Goal: Task Accomplishment & Management: Complete application form

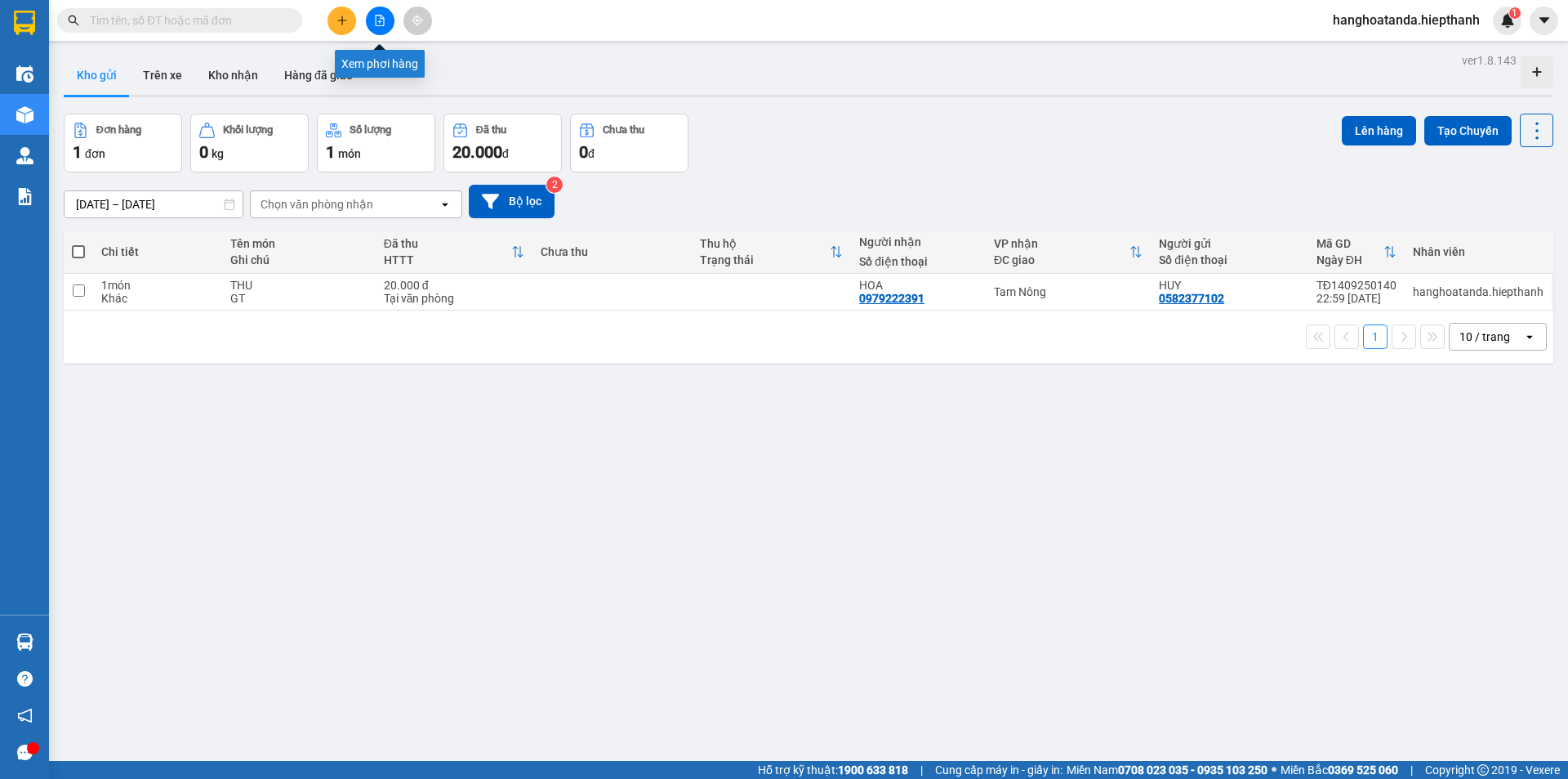
click at [378, 19] on icon "file-add" at bounding box center [380, 20] width 12 height 12
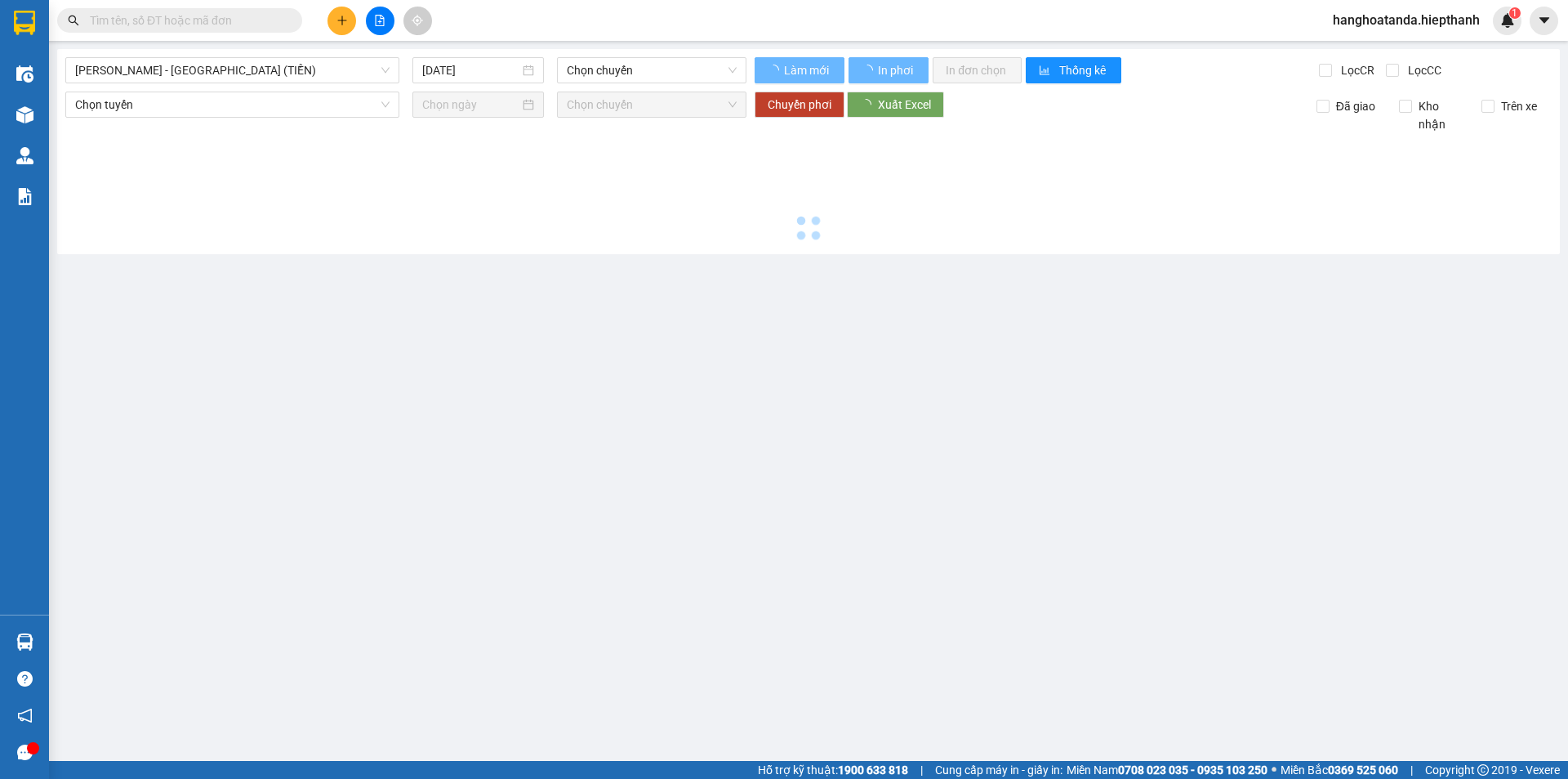
type input "[DATE]"
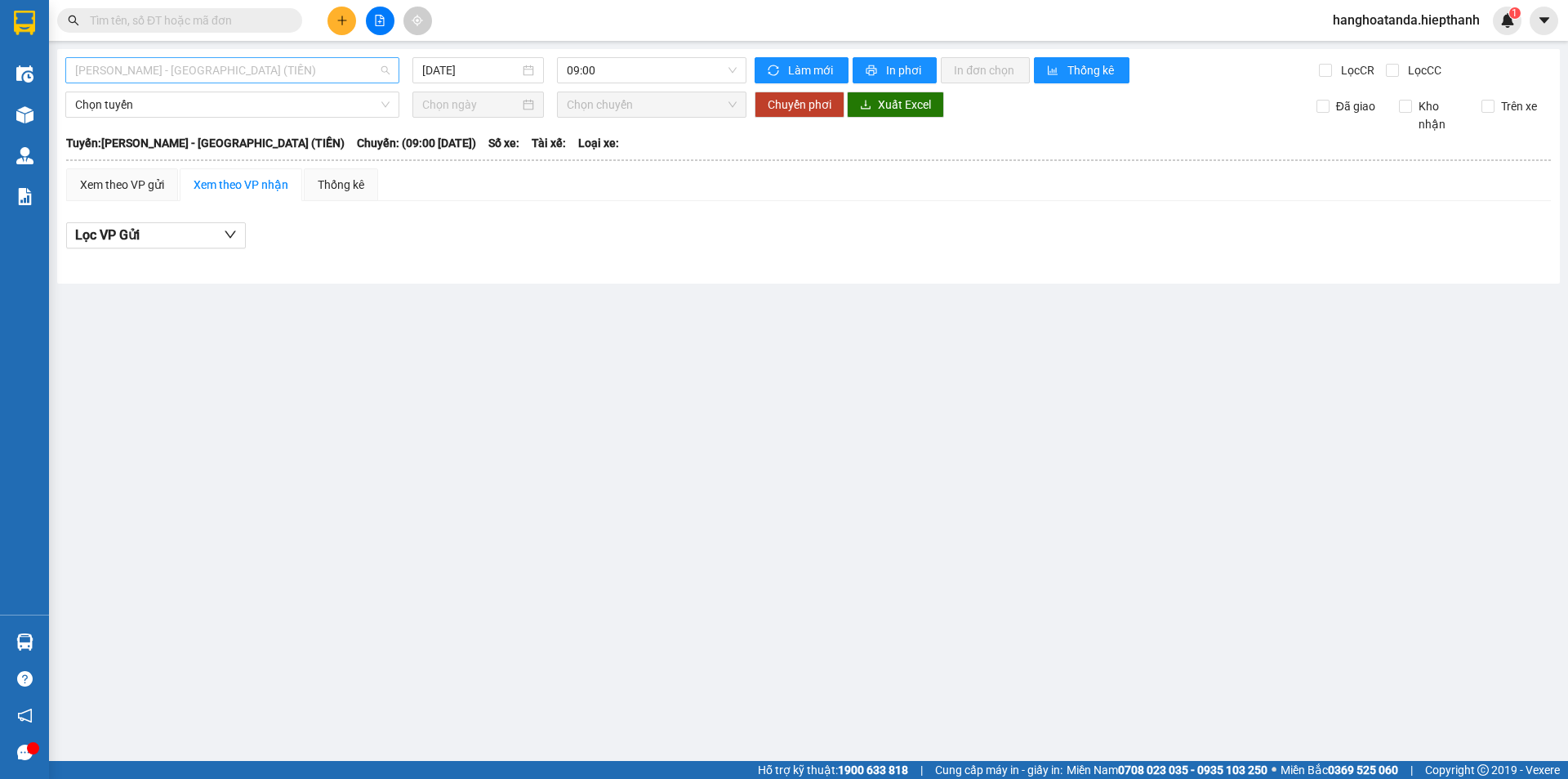
click at [220, 67] on span "[PERSON_NAME] - [GEOGRAPHIC_DATA] (TIỀN)" at bounding box center [232, 70] width 314 height 24
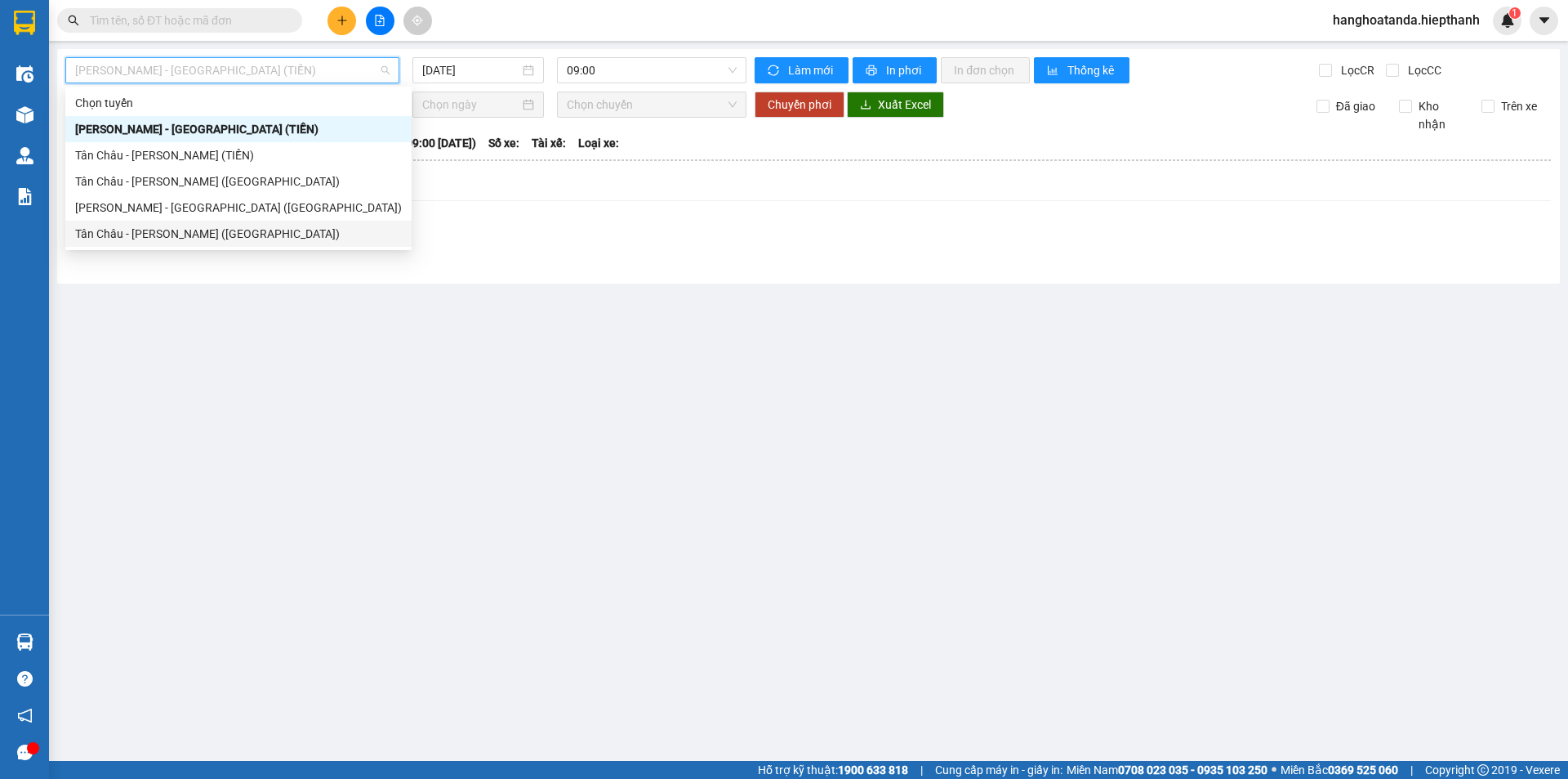
click at [216, 228] on div "Tân Châu - [PERSON_NAME] ([GEOGRAPHIC_DATA])" at bounding box center [238, 234] width 327 height 18
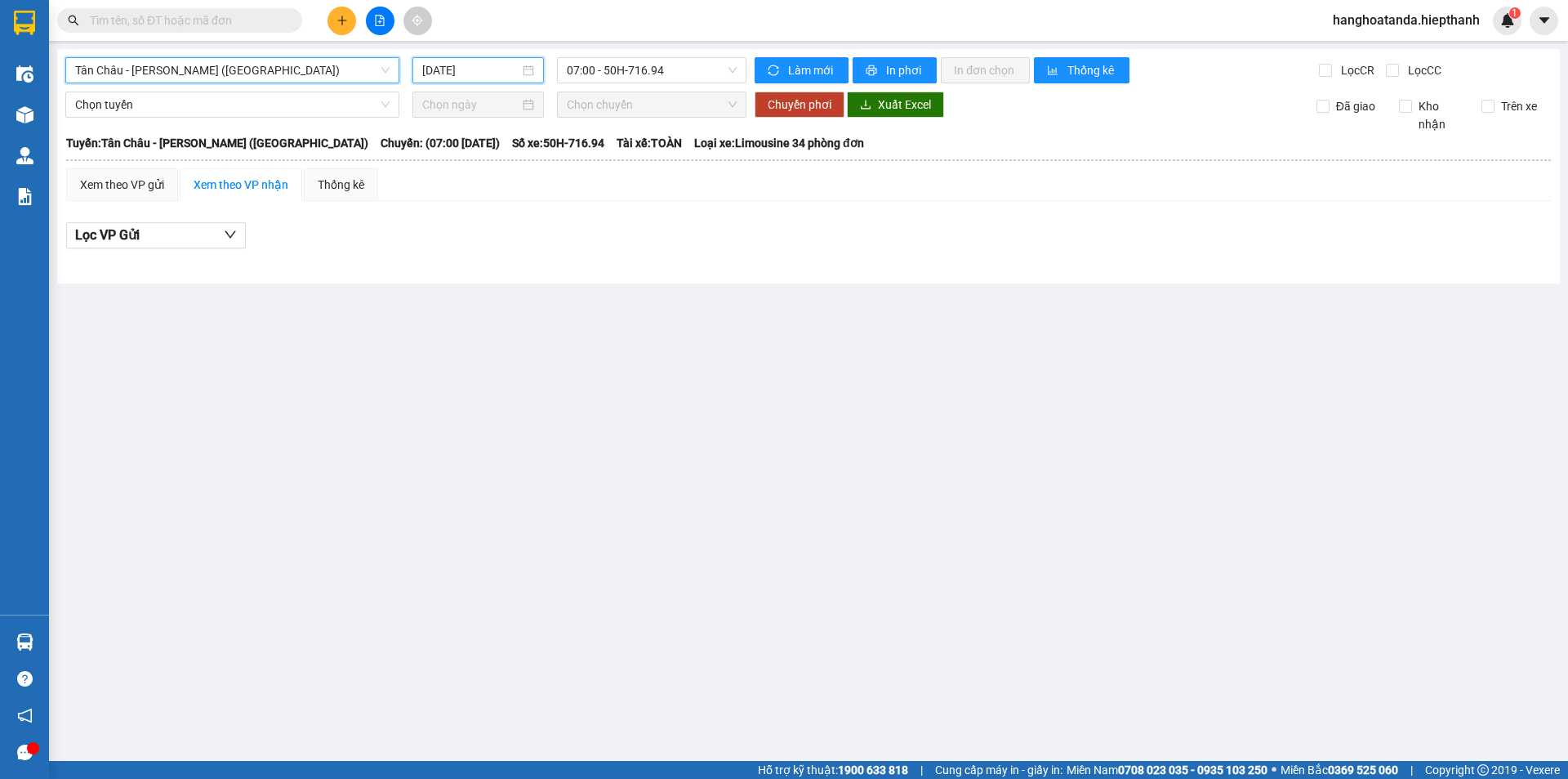
click at [487, 69] on input "[DATE]" at bounding box center [471, 70] width 97 height 18
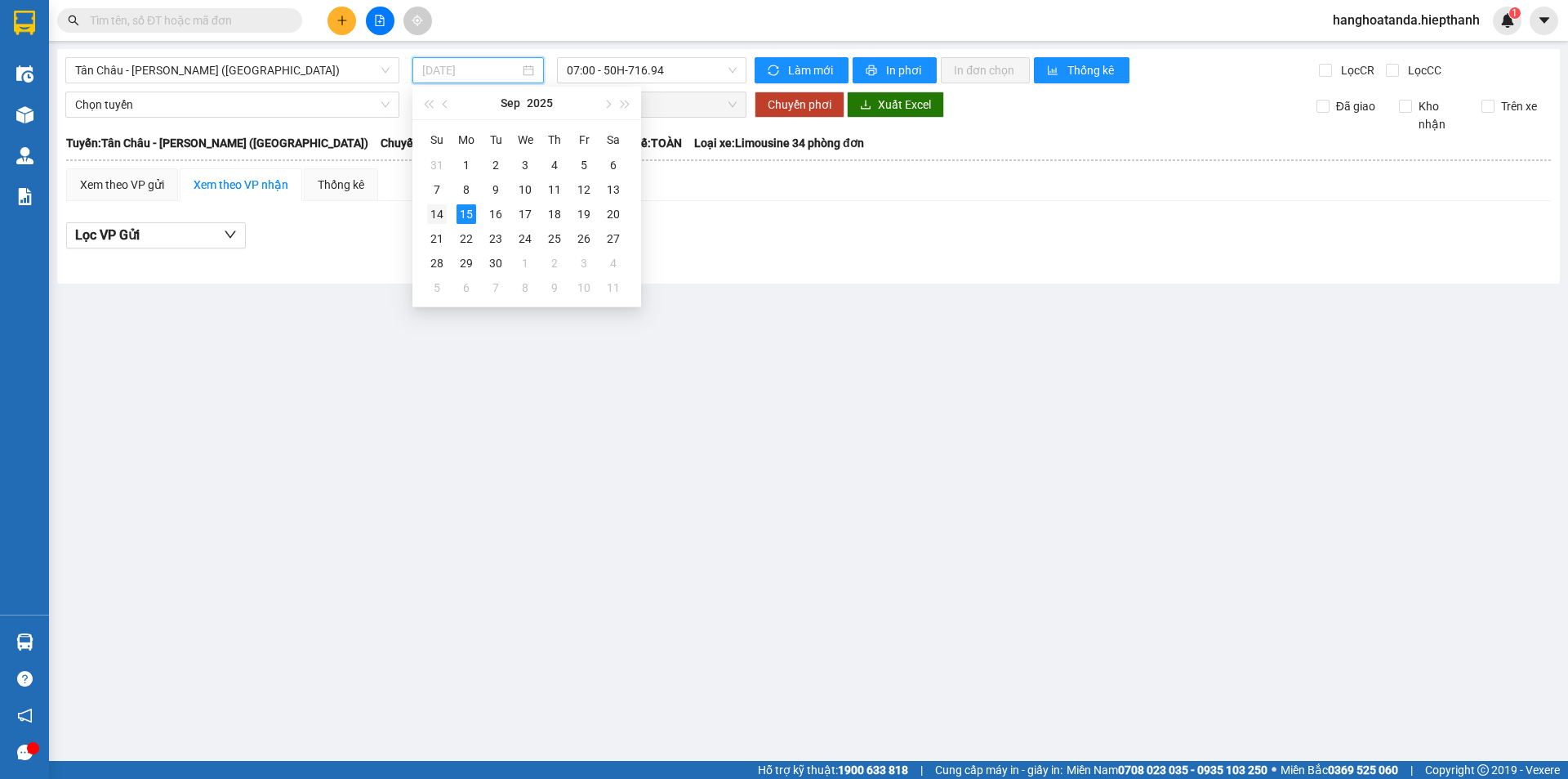
click at [435, 211] on div "14" at bounding box center [437, 214] width 19 height 19
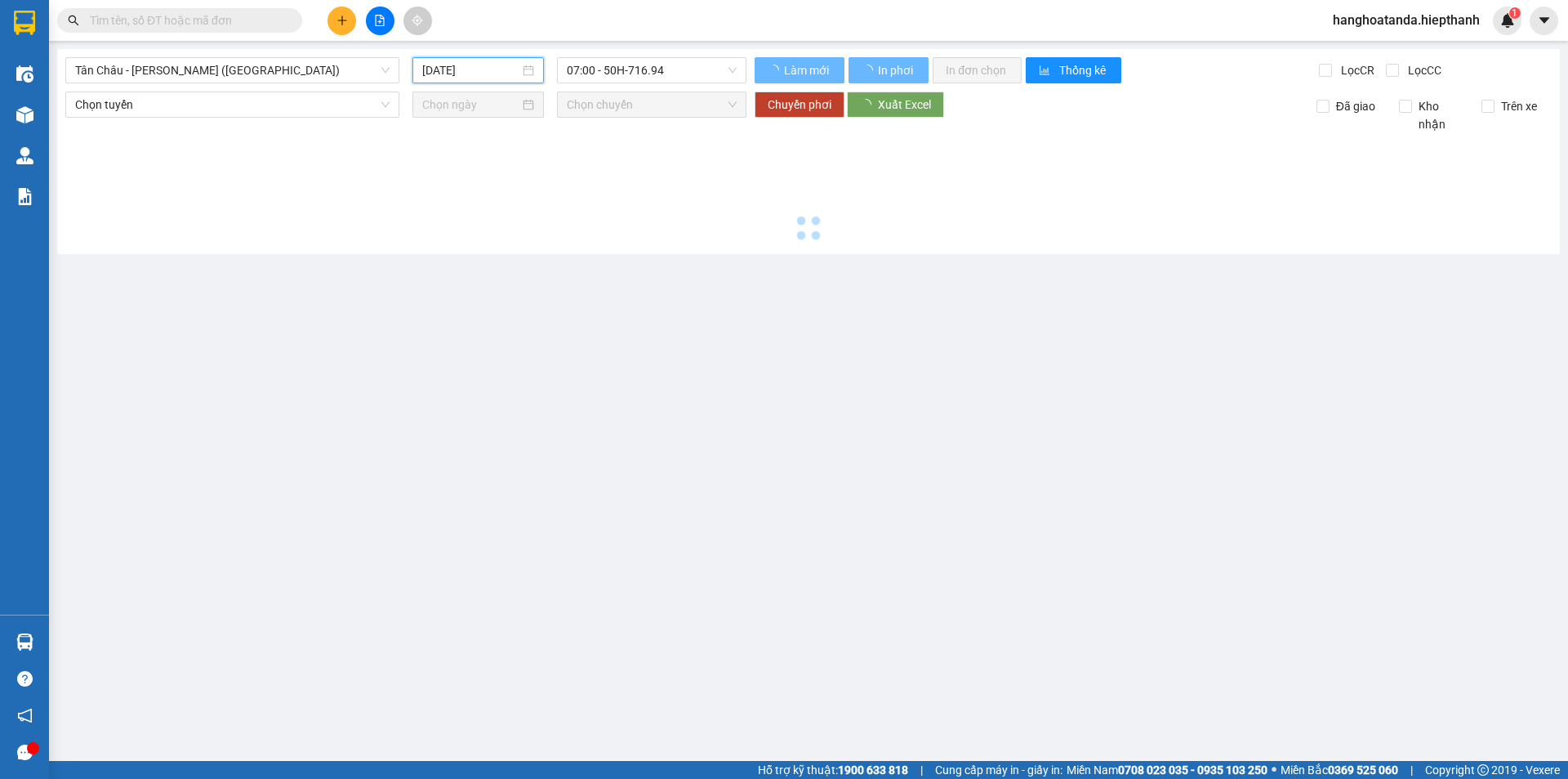
type input "[DATE]"
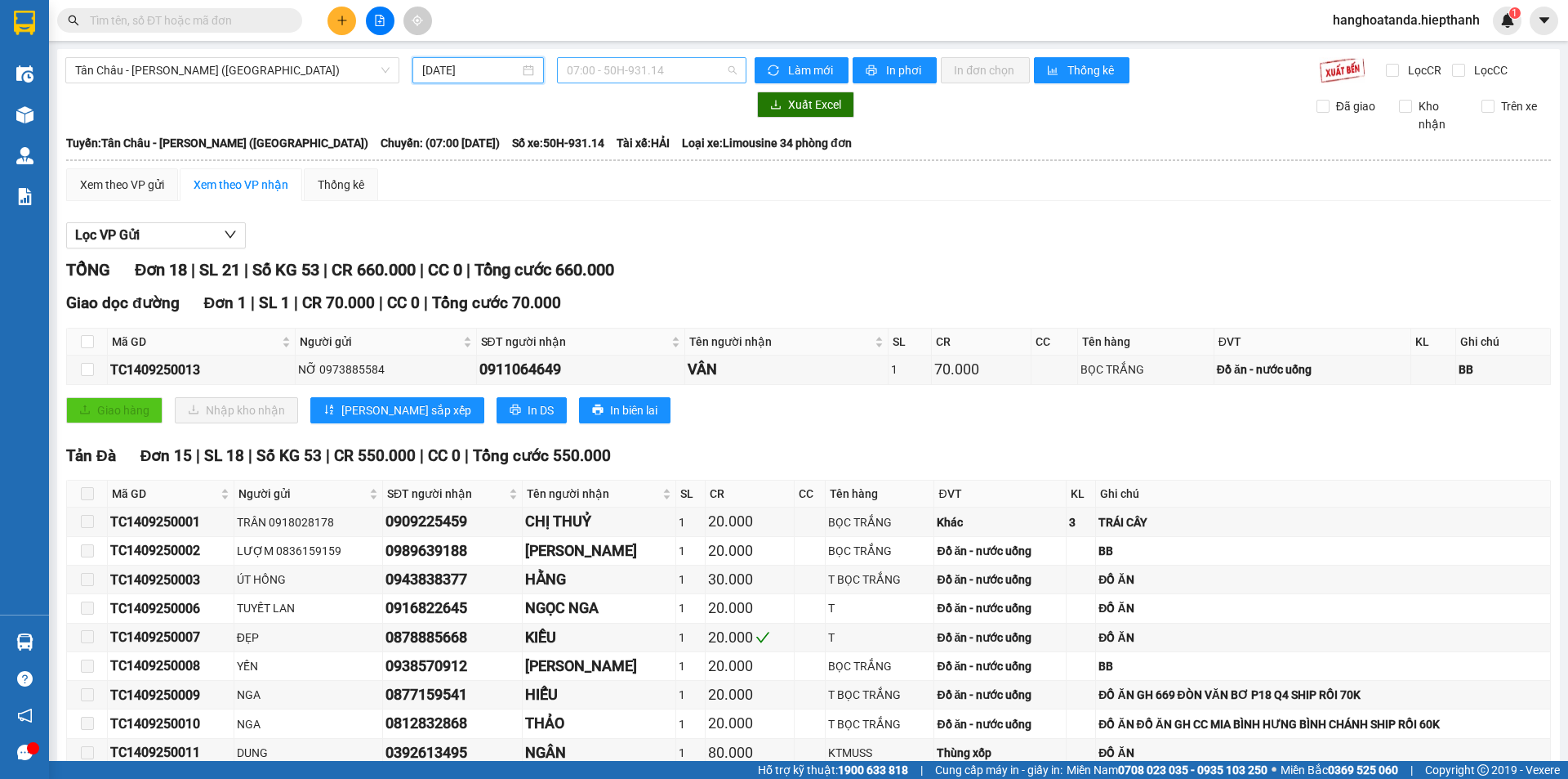
click at [634, 69] on span "07:00 - 50H-931.14" at bounding box center [651, 70] width 170 height 24
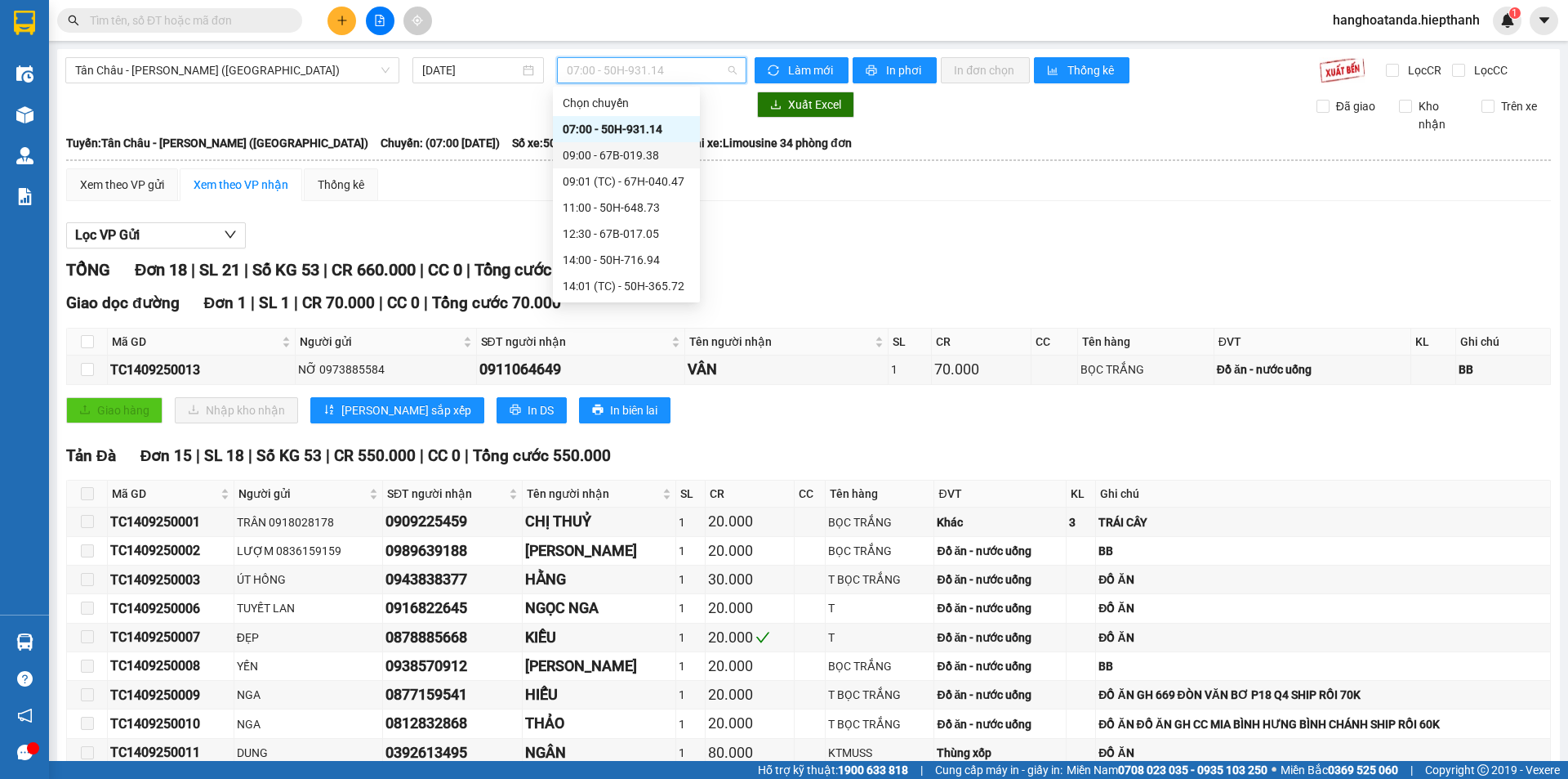
scroll to position [209, 0]
click at [636, 251] on div "23:58 (TC) - 50H-507.02" at bounding box center [626, 260] width 128 height 18
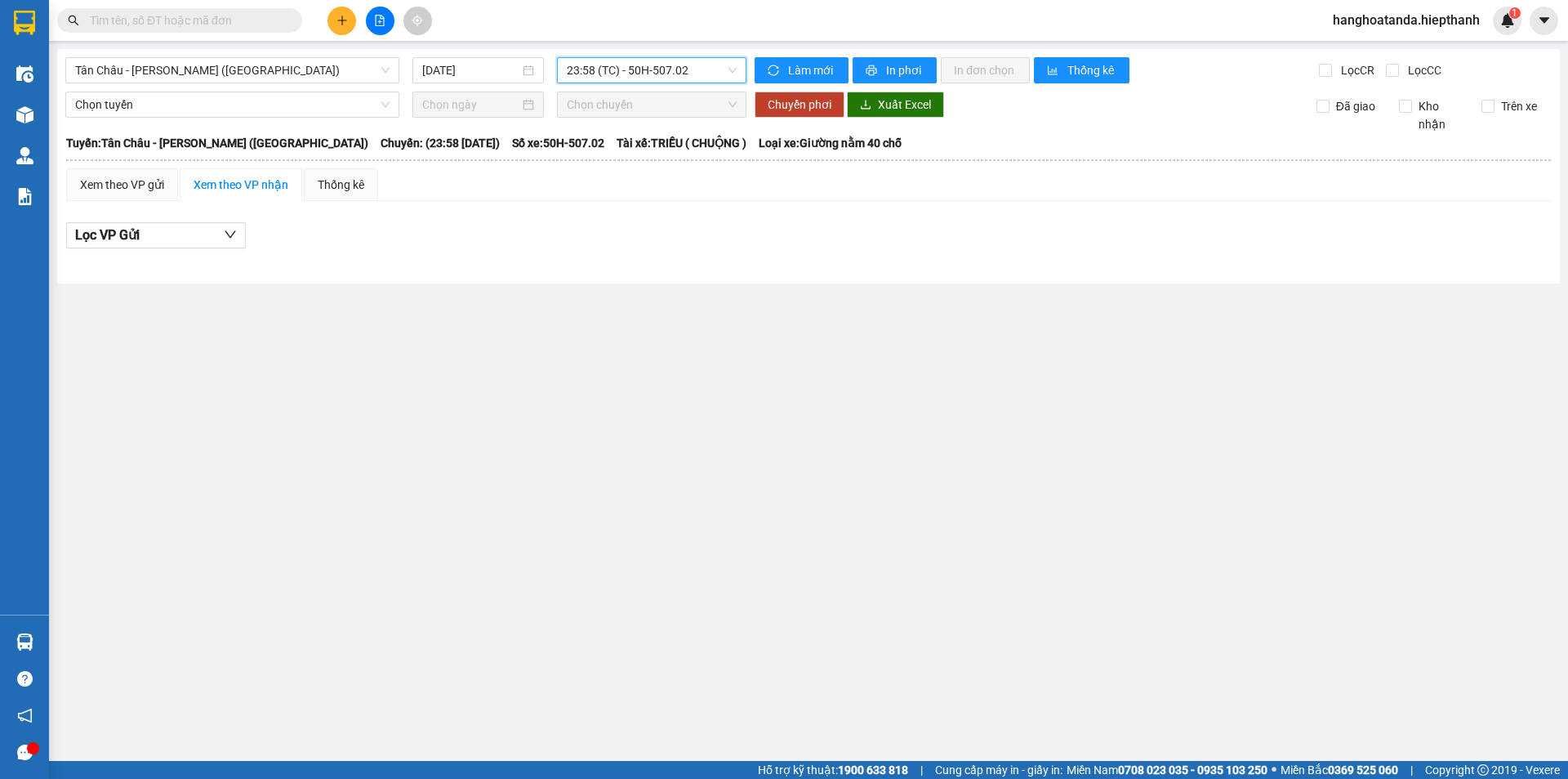
click at [652, 68] on span "23:58 (TC) - 50H-507.02" at bounding box center [651, 70] width 170 height 24
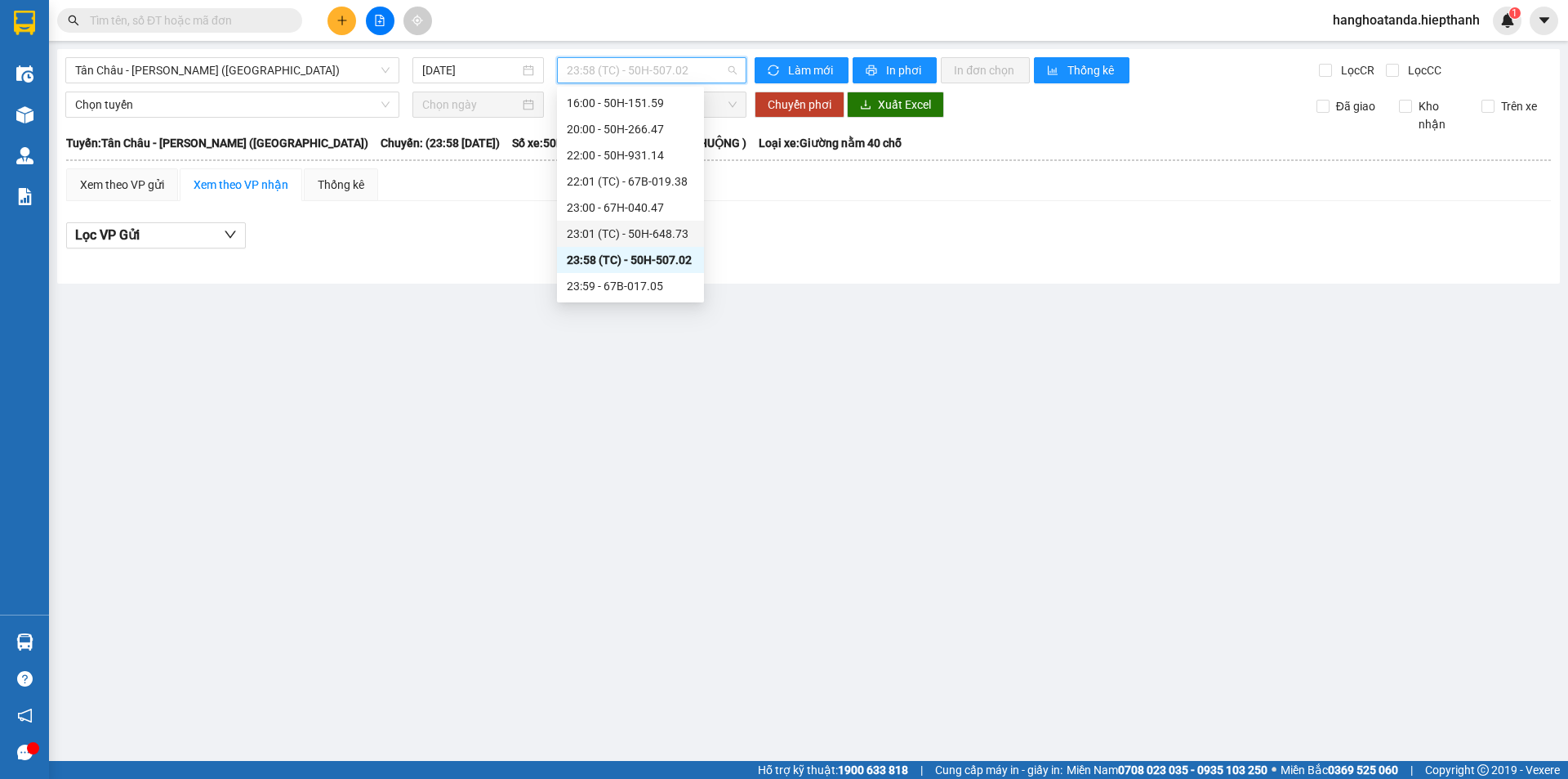
click at [638, 227] on div "23:01 (TC) - 50H-648.73" at bounding box center [630, 234] width 128 height 18
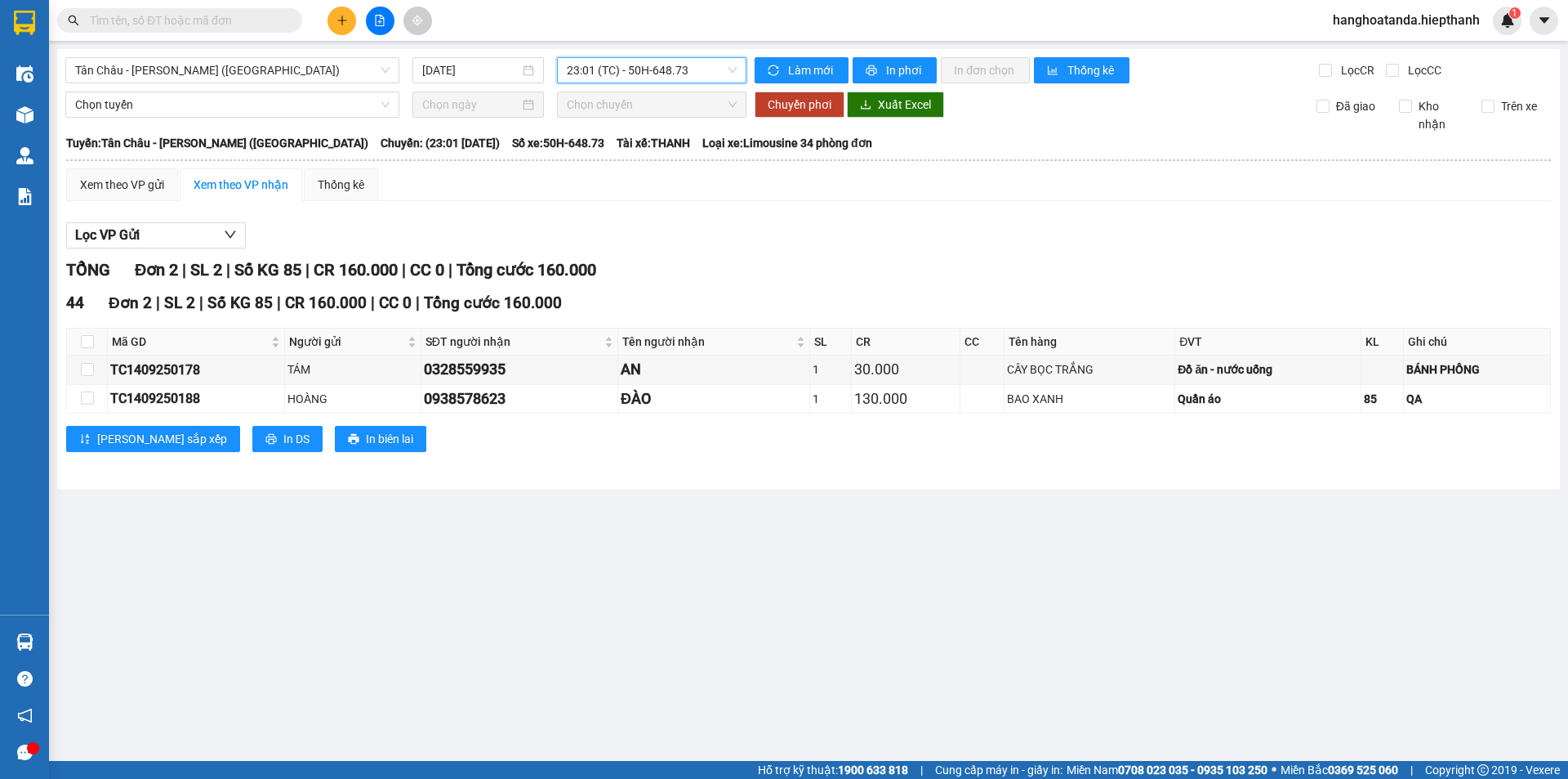
click at [658, 68] on span "23:01 (TC) - 50H-648.73" at bounding box center [651, 70] width 170 height 24
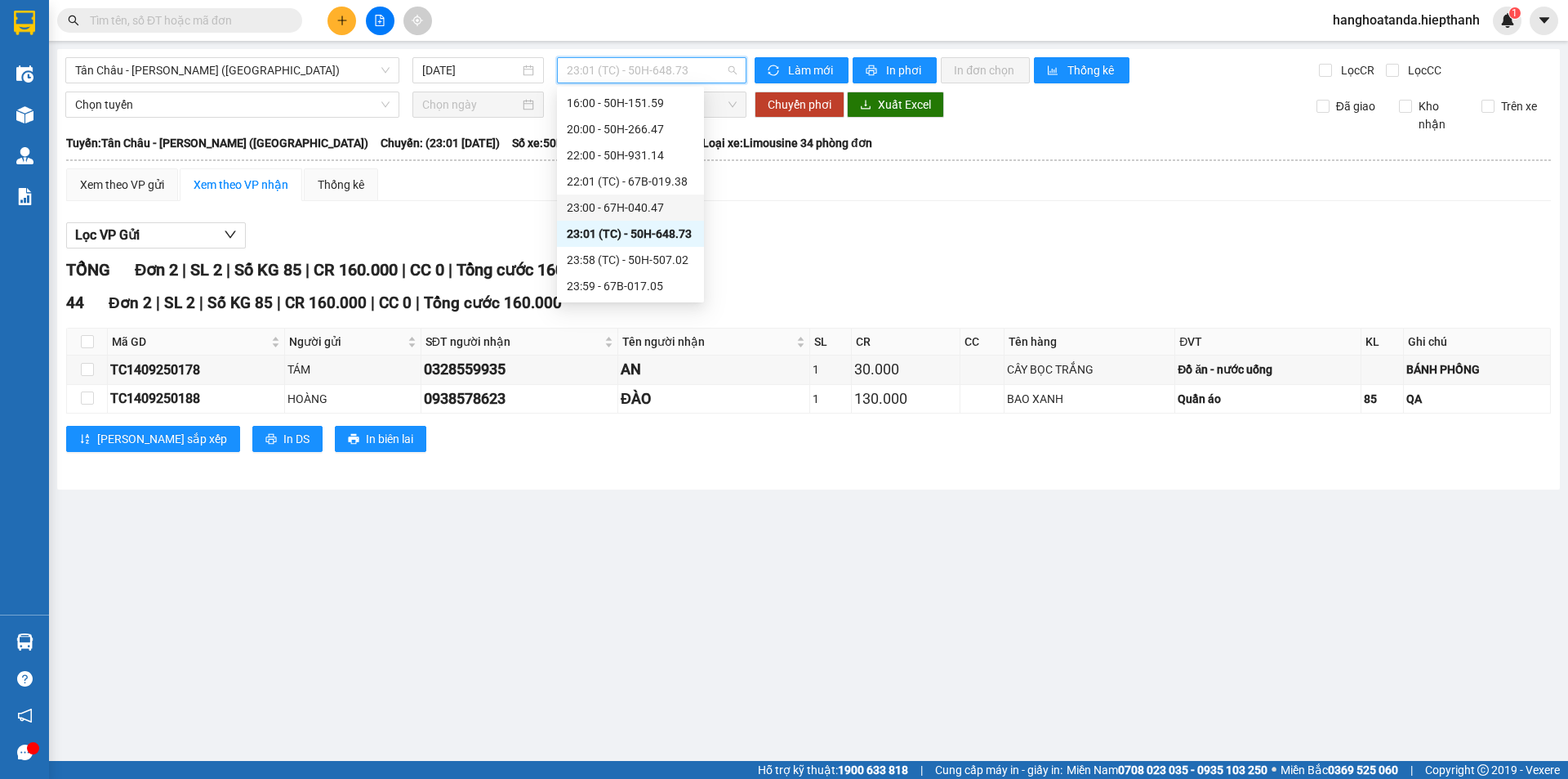
click at [629, 198] on div "23:00 - 67H-040.47" at bounding box center [630, 207] width 147 height 26
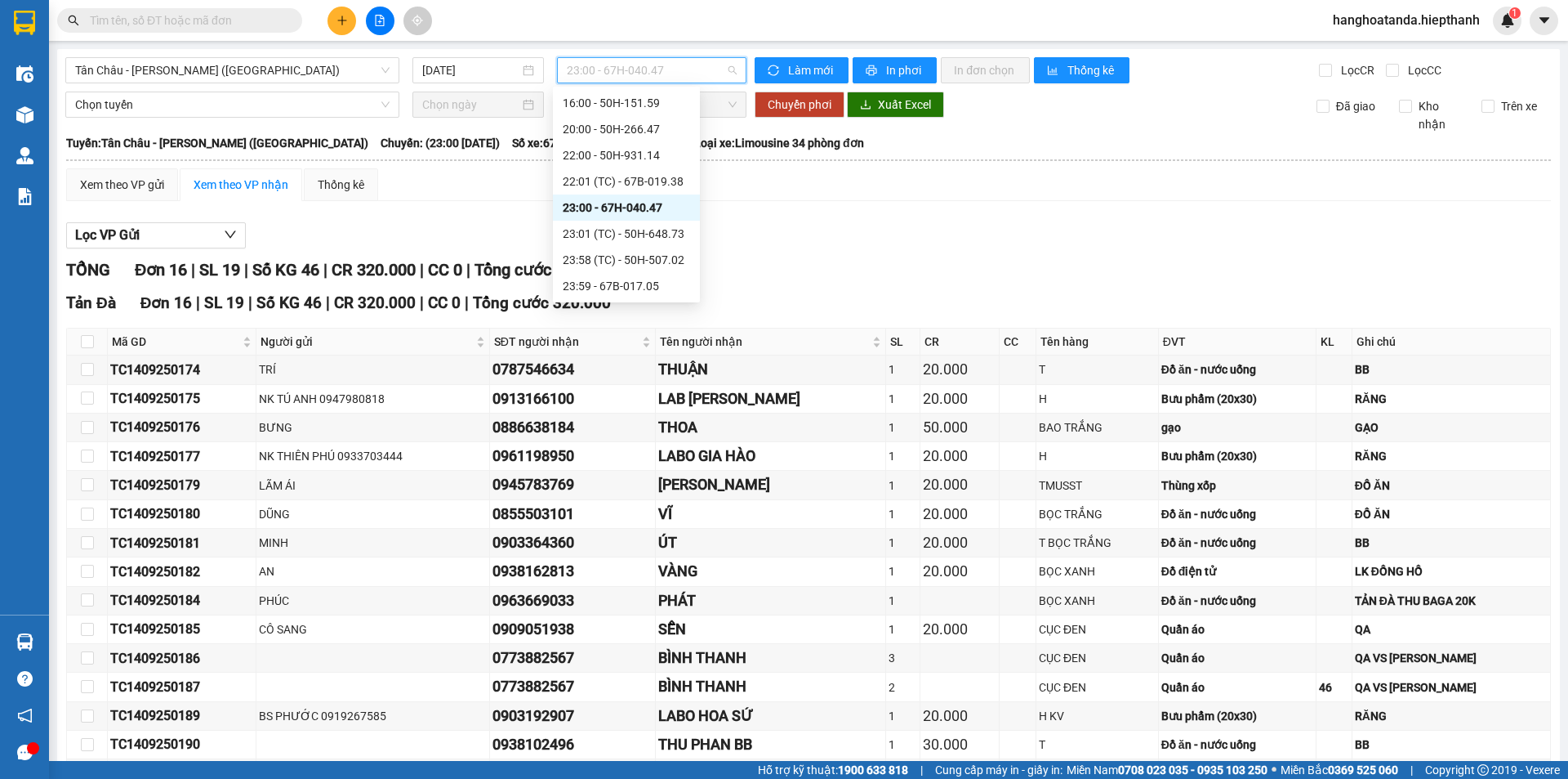
drag, startPoint x: 641, startPoint y: 72, endPoint x: 646, endPoint y: 83, distance: 12.1
click at [642, 74] on span "23:00 - 67H-040.47" at bounding box center [651, 70] width 170 height 24
click at [639, 254] on div "23:58 (TC) - 50H-507.02" at bounding box center [626, 260] width 128 height 18
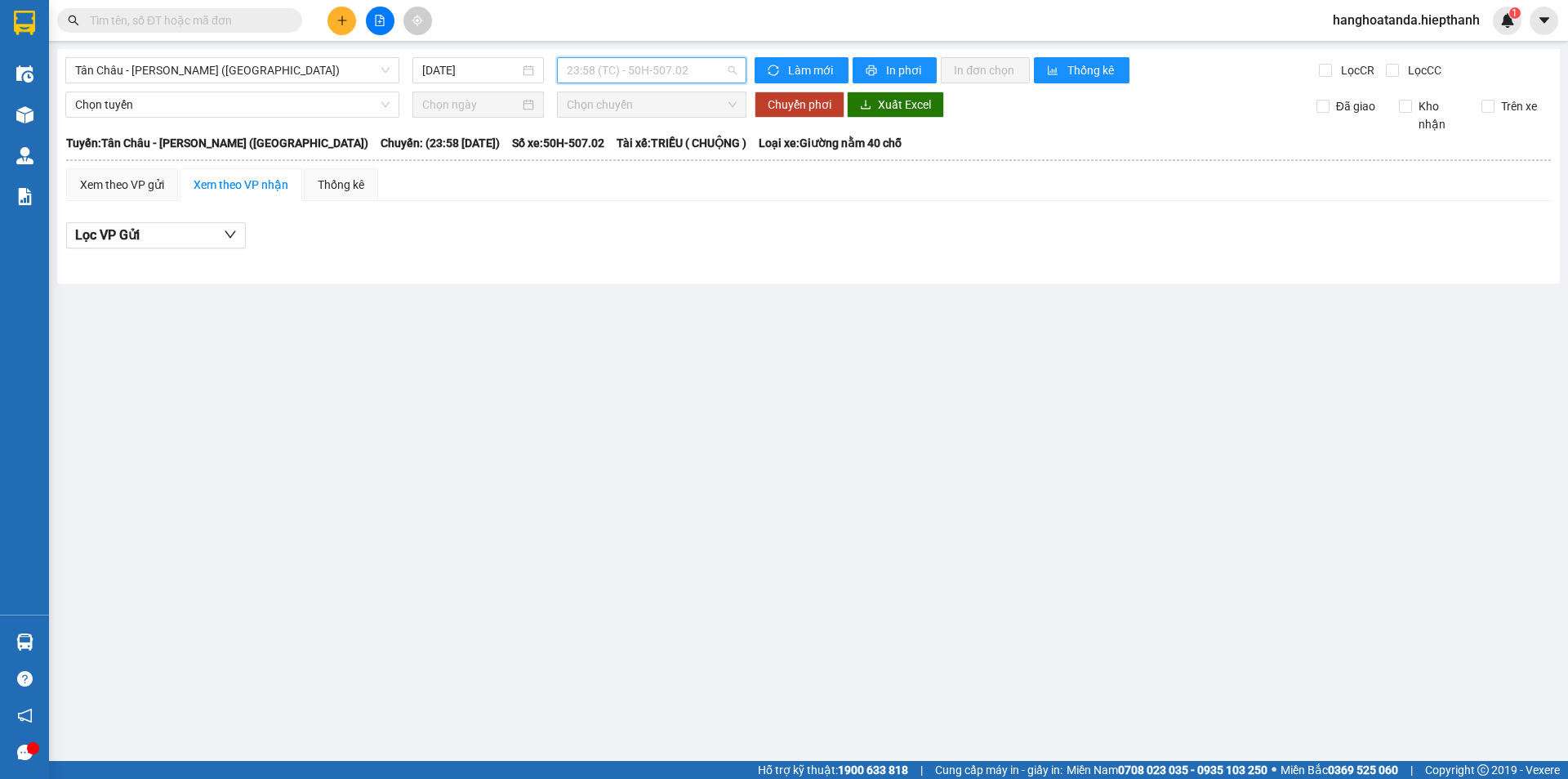
click at [657, 71] on span "23:58 (TC) - 50H-507.02" at bounding box center [651, 70] width 170 height 24
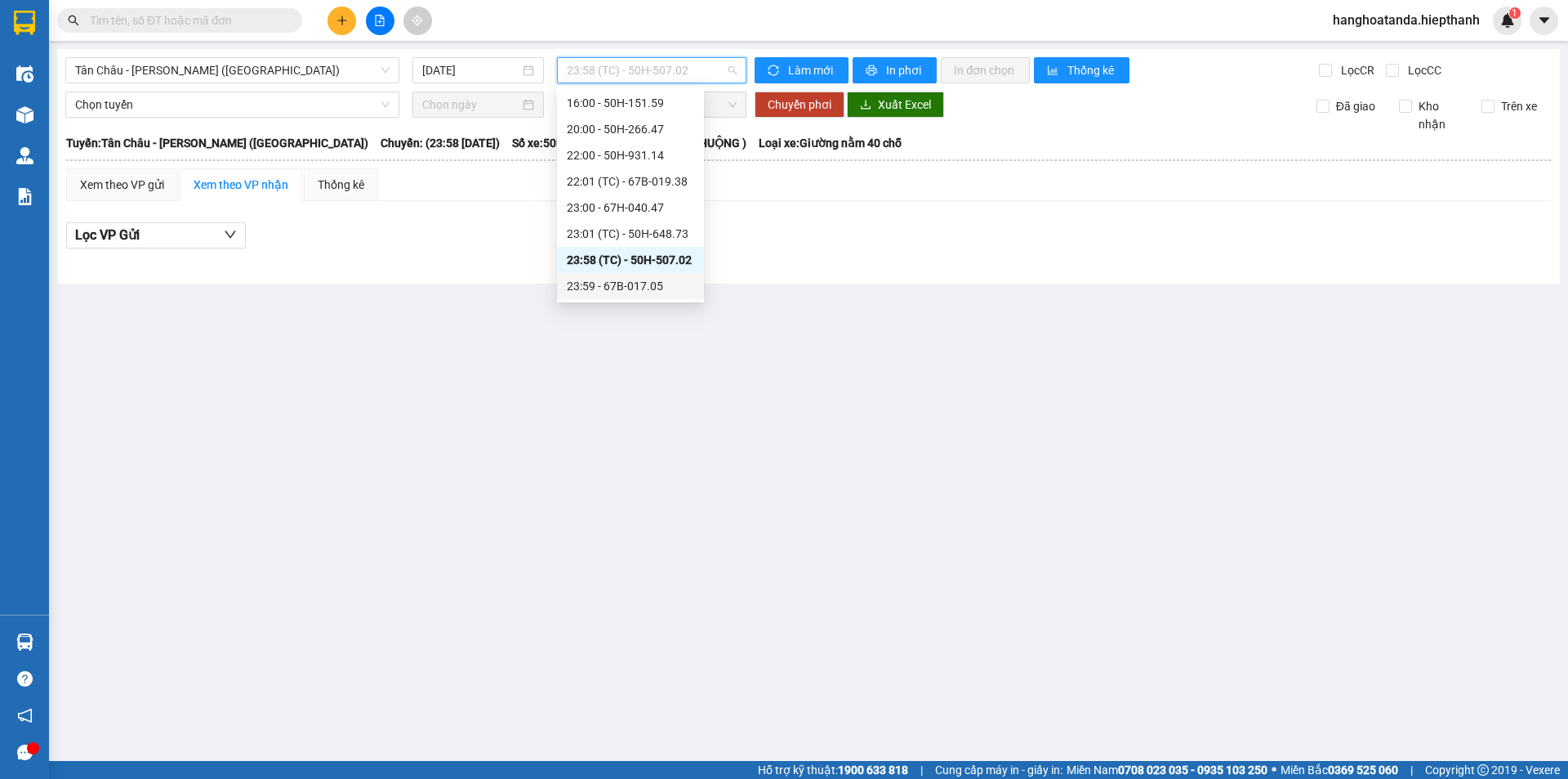
click at [633, 277] on div "23:59 - 67B-017.05" at bounding box center [630, 285] width 128 height 18
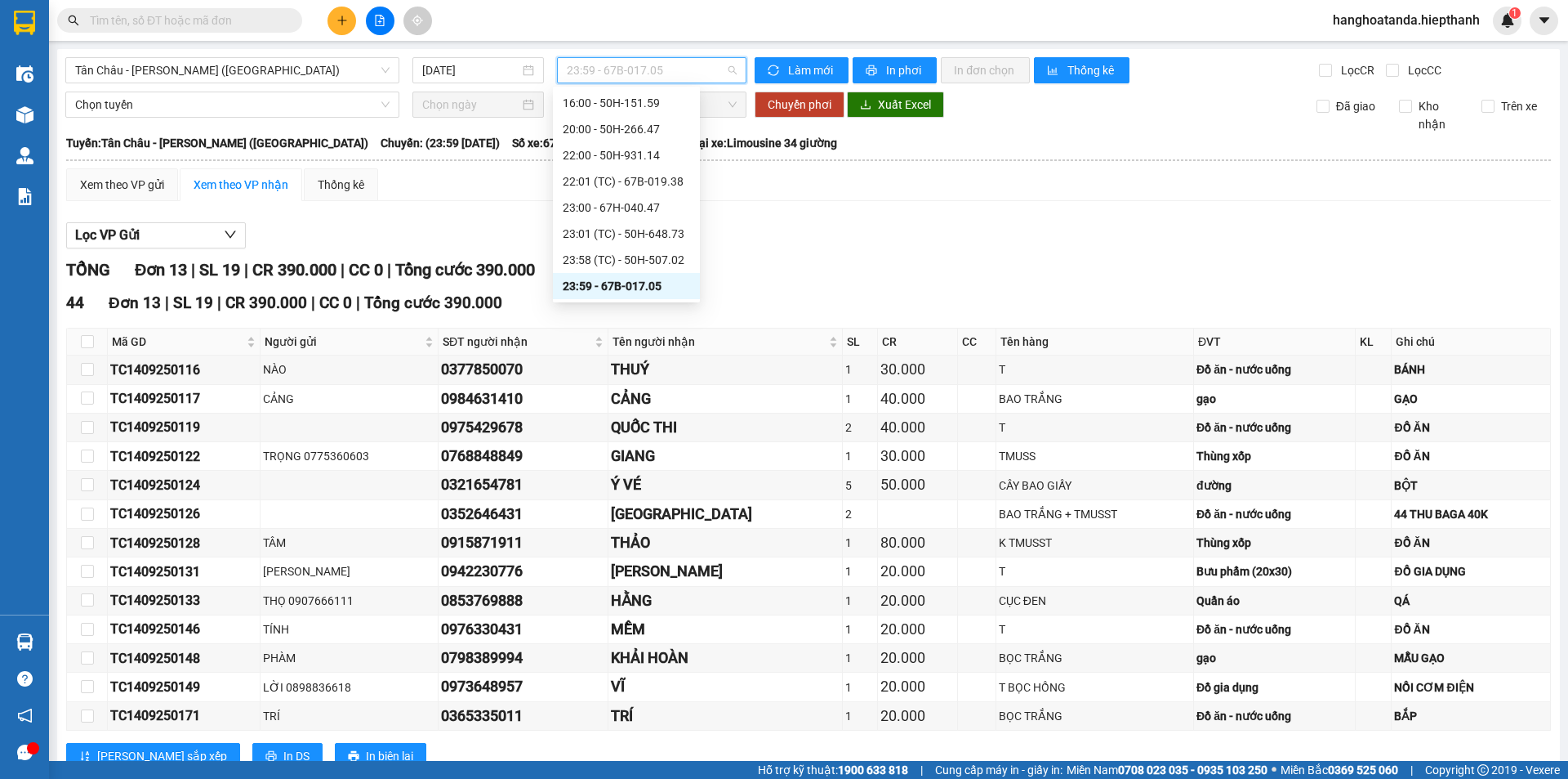
click at [672, 69] on span "23:59 - 67B-017.05" at bounding box center [651, 70] width 170 height 24
click at [653, 170] on div "22:01 (TC) - 67B-019.38" at bounding box center [626, 181] width 147 height 26
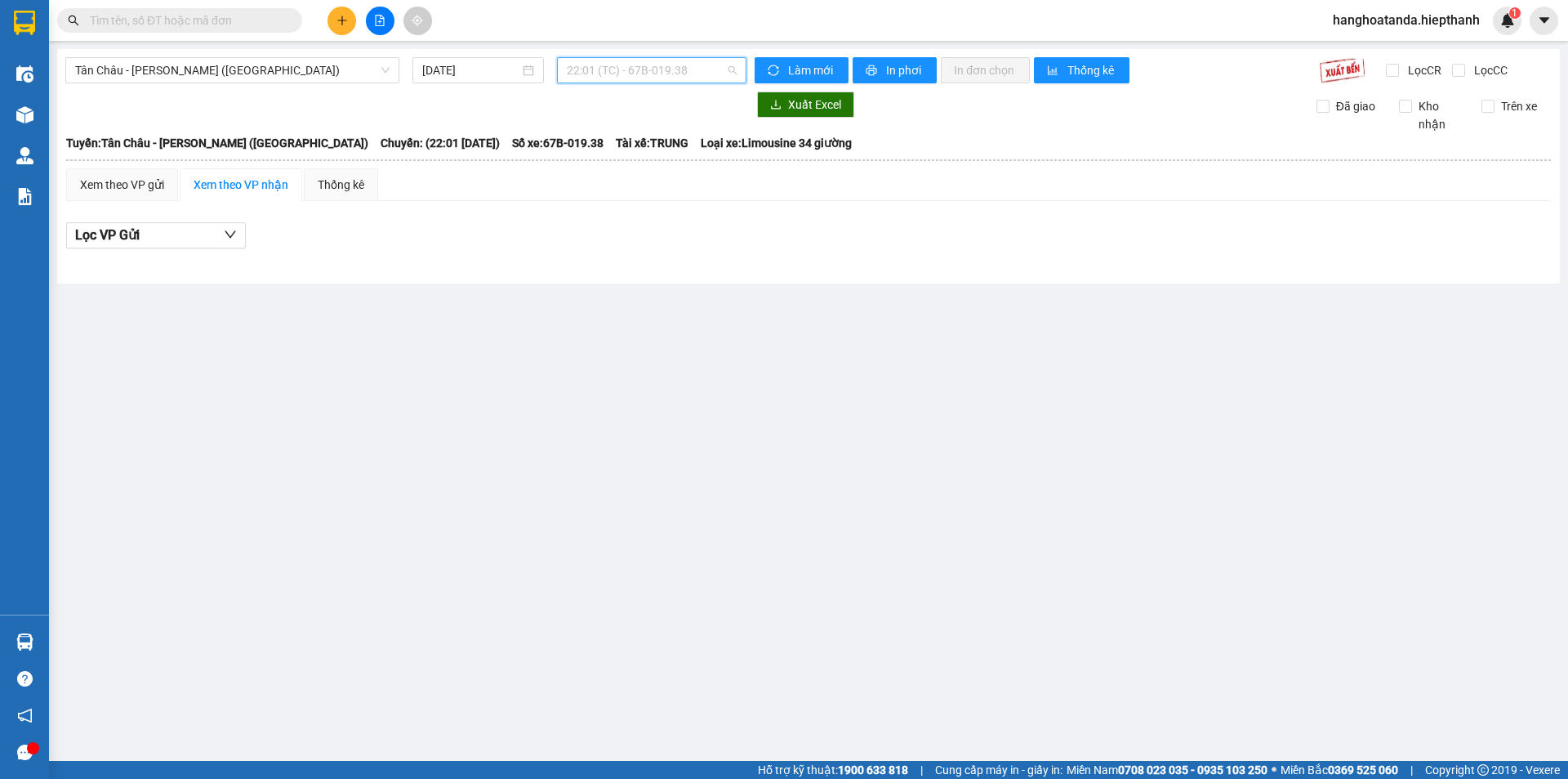
drag, startPoint x: 653, startPoint y: 68, endPoint x: 658, endPoint y: 74, distance: 7.8
click at [658, 72] on span "22:01 (TC) - 67B-019.38" at bounding box center [651, 70] width 170 height 24
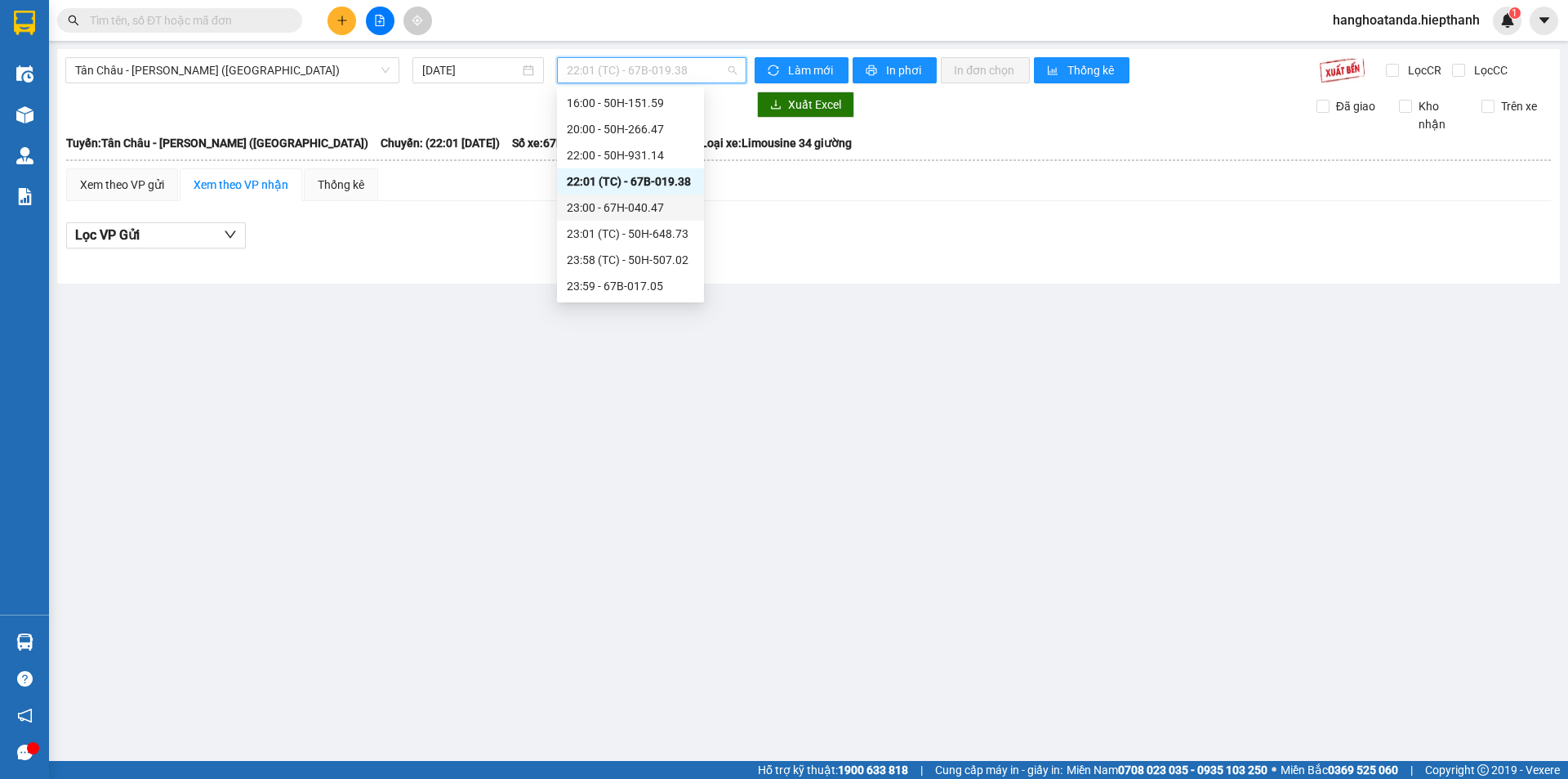
click at [639, 198] on div "23:00 - 67H-040.47" at bounding box center [630, 207] width 147 height 26
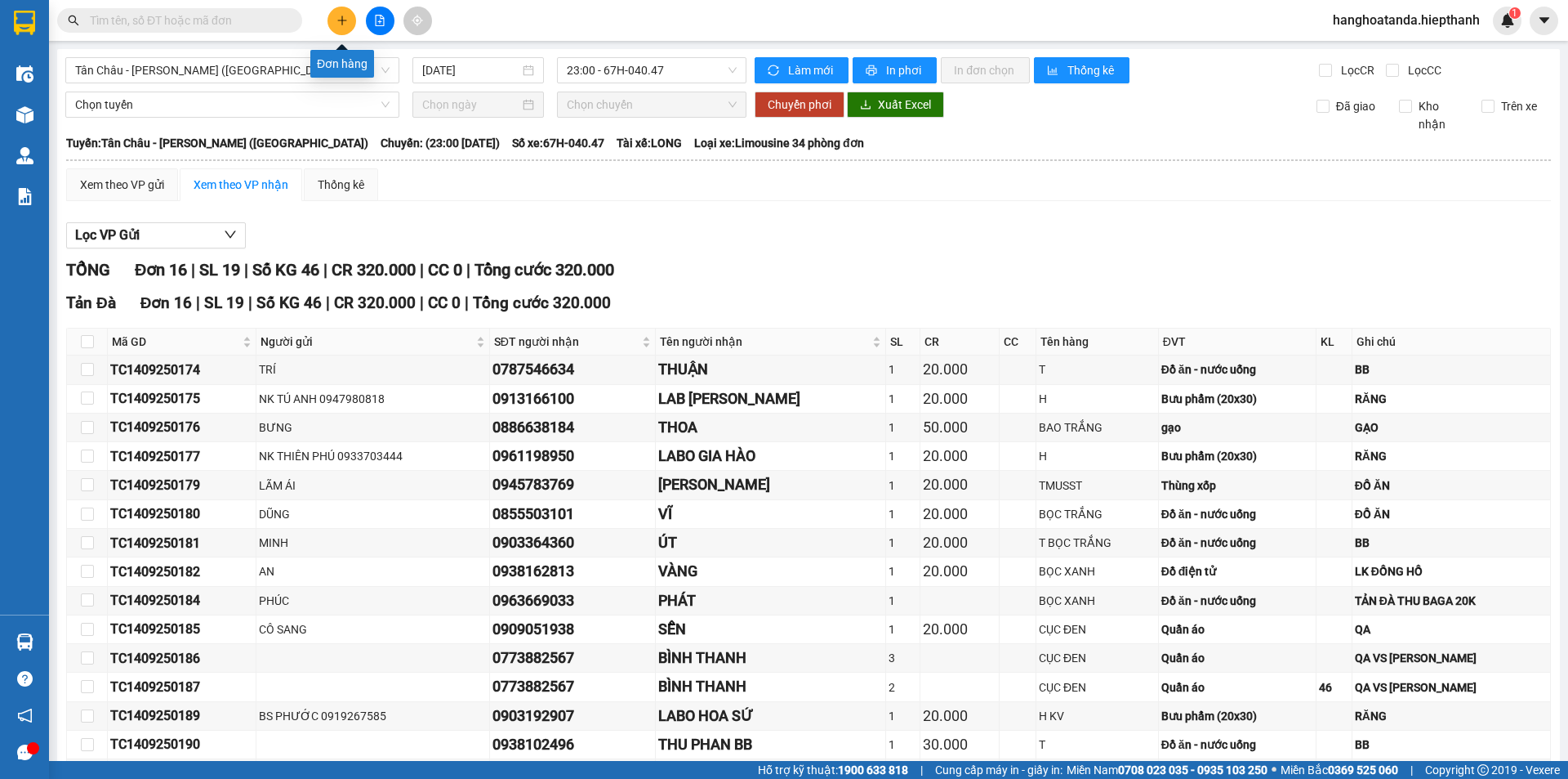
click at [343, 18] on icon "plus" at bounding box center [342, 19] width 1 height 9
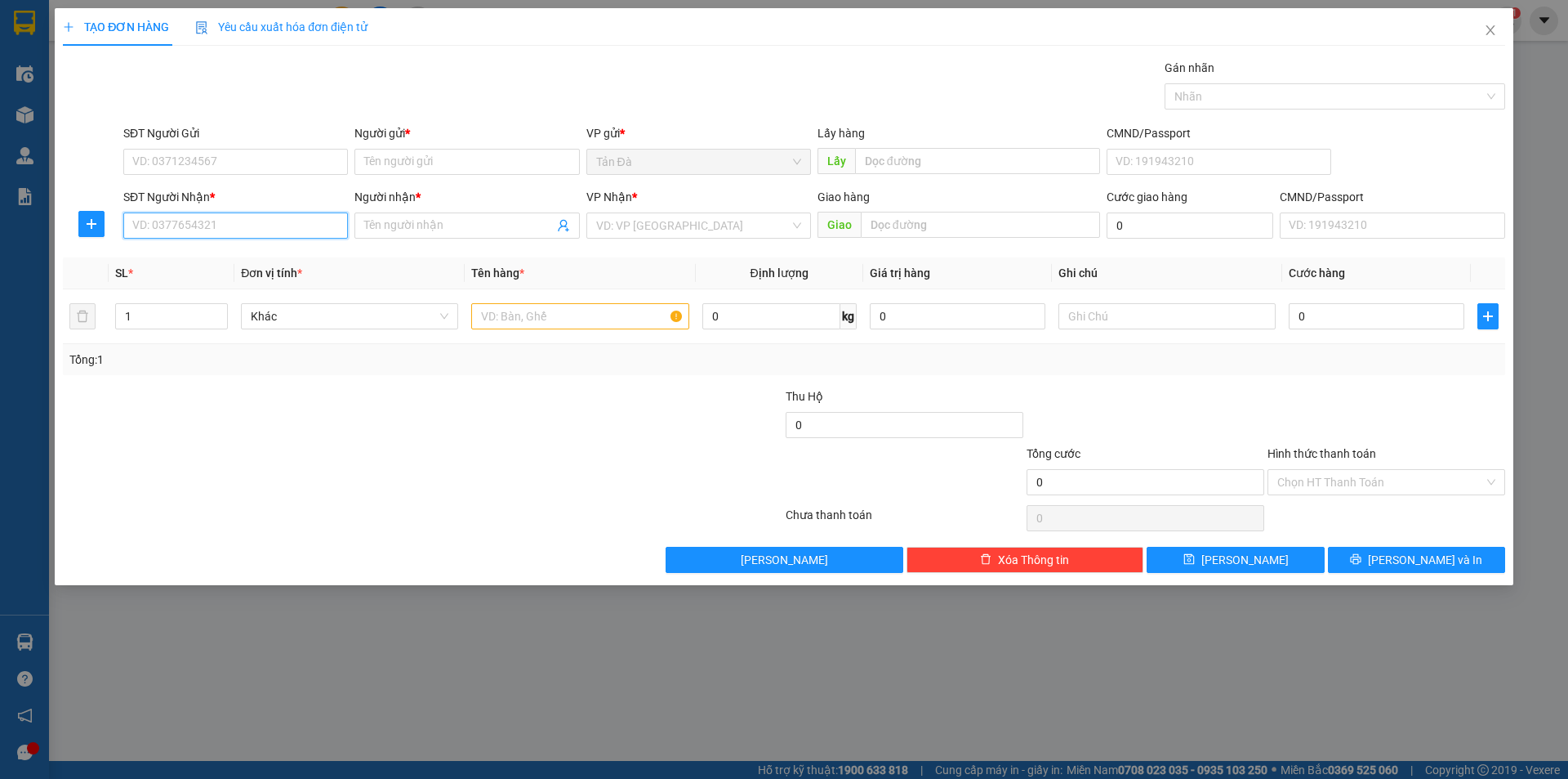
click at [290, 230] on input "SĐT Người Nhận *" at bounding box center [236, 225] width 225 height 26
click at [245, 392] on div "Transit Pickup Surcharge Ids Transit Deliver Surcharge Ids Transit Deliver Surc…" at bounding box center [784, 315] width 1442 height 514
click at [227, 232] on input "SĐT Người Nhận *" at bounding box center [236, 225] width 225 height 26
click at [251, 254] on div "0916782621 - [PERSON_NAME]" at bounding box center [236, 258] width 205 height 18
type input "0916782621"
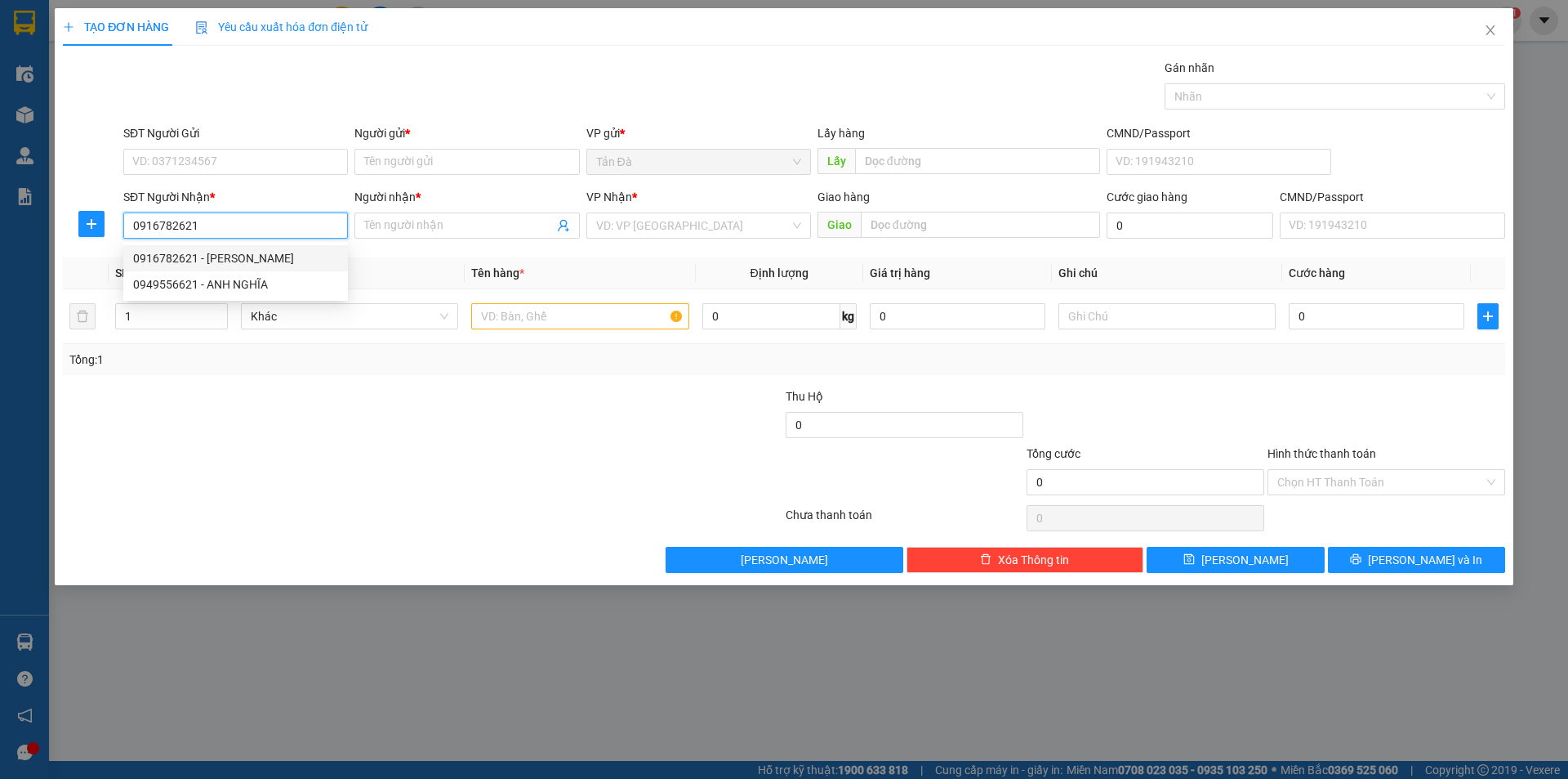
type input "[PERSON_NAME]"
type input "0916782621"
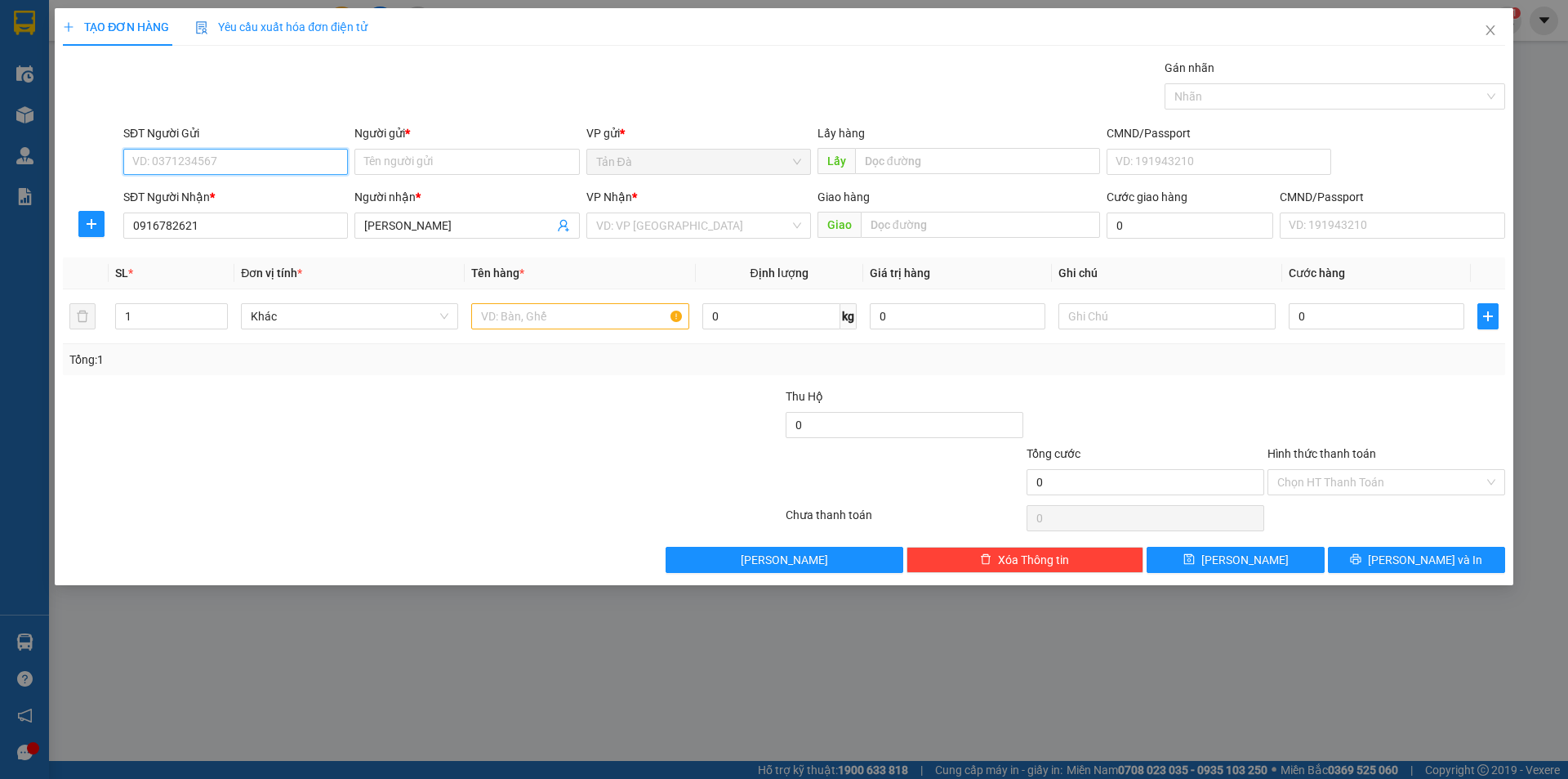
click at [299, 161] on input "SĐT Người Gửi" at bounding box center [236, 162] width 225 height 26
click at [267, 187] on div "0988473029 - [PERSON_NAME]" at bounding box center [236, 194] width 205 height 18
type input "0988473029"
type input "NGỌC NHIÊN"
click at [512, 313] on input "text" at bounding box center [579, 315] width 217 height 26
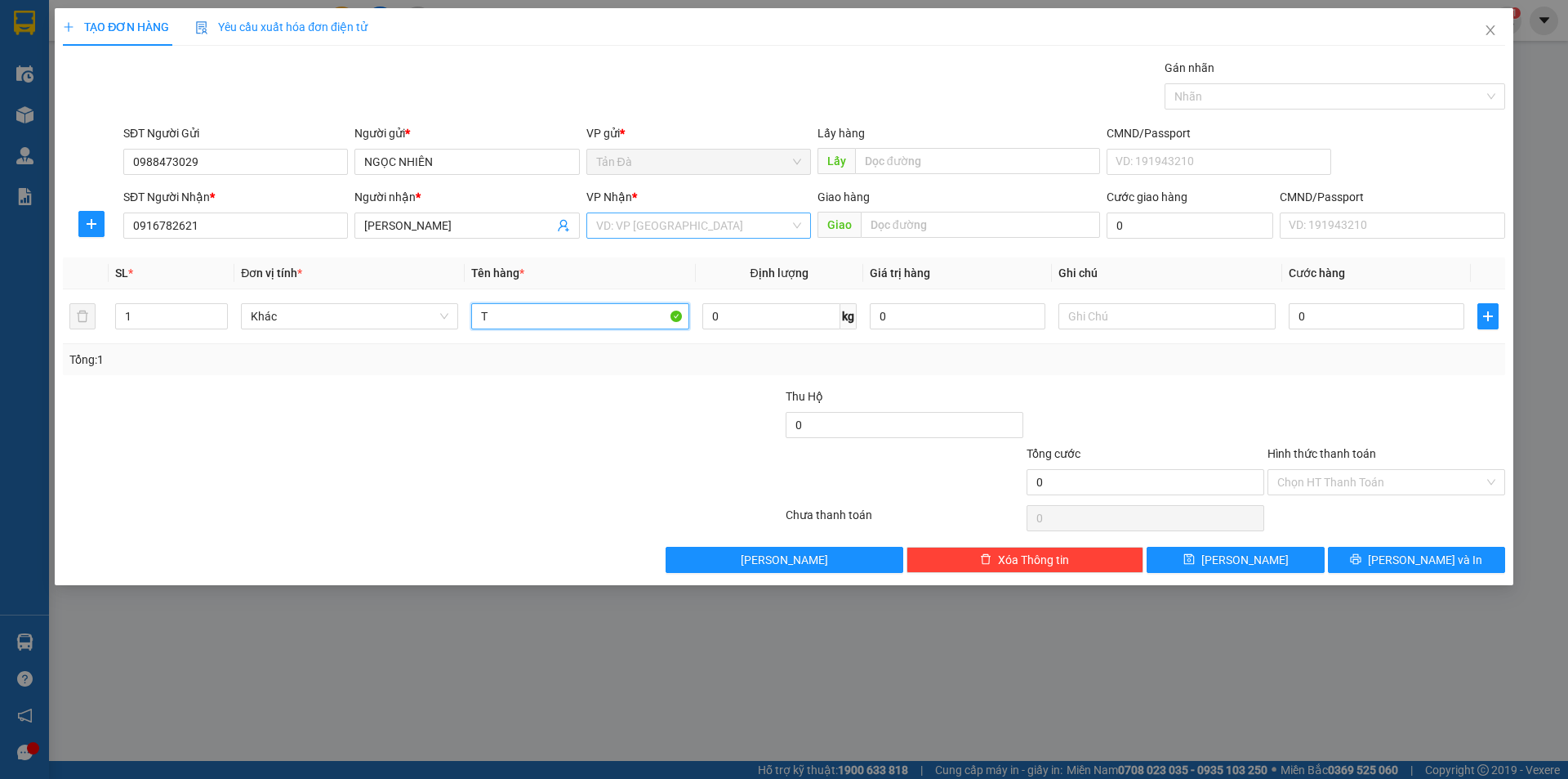
type input "T"
click at [664, 225] on input "search" at bounding box center [693, 225] width 194 height 24
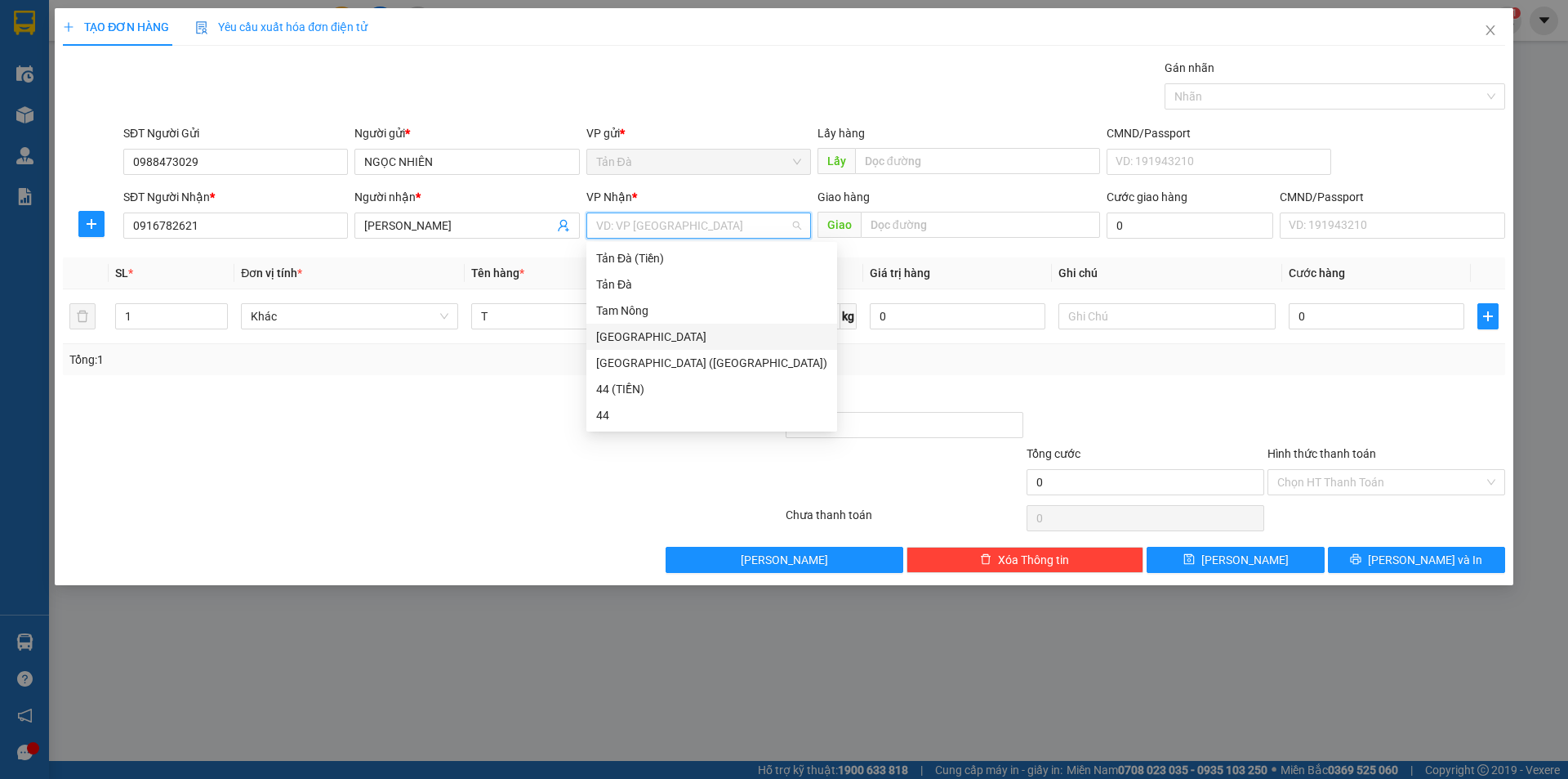
click at [638, 334] on div "[GEOGRAPHIC_DATA]" at bounding box center [711, 337] width 231 height 18
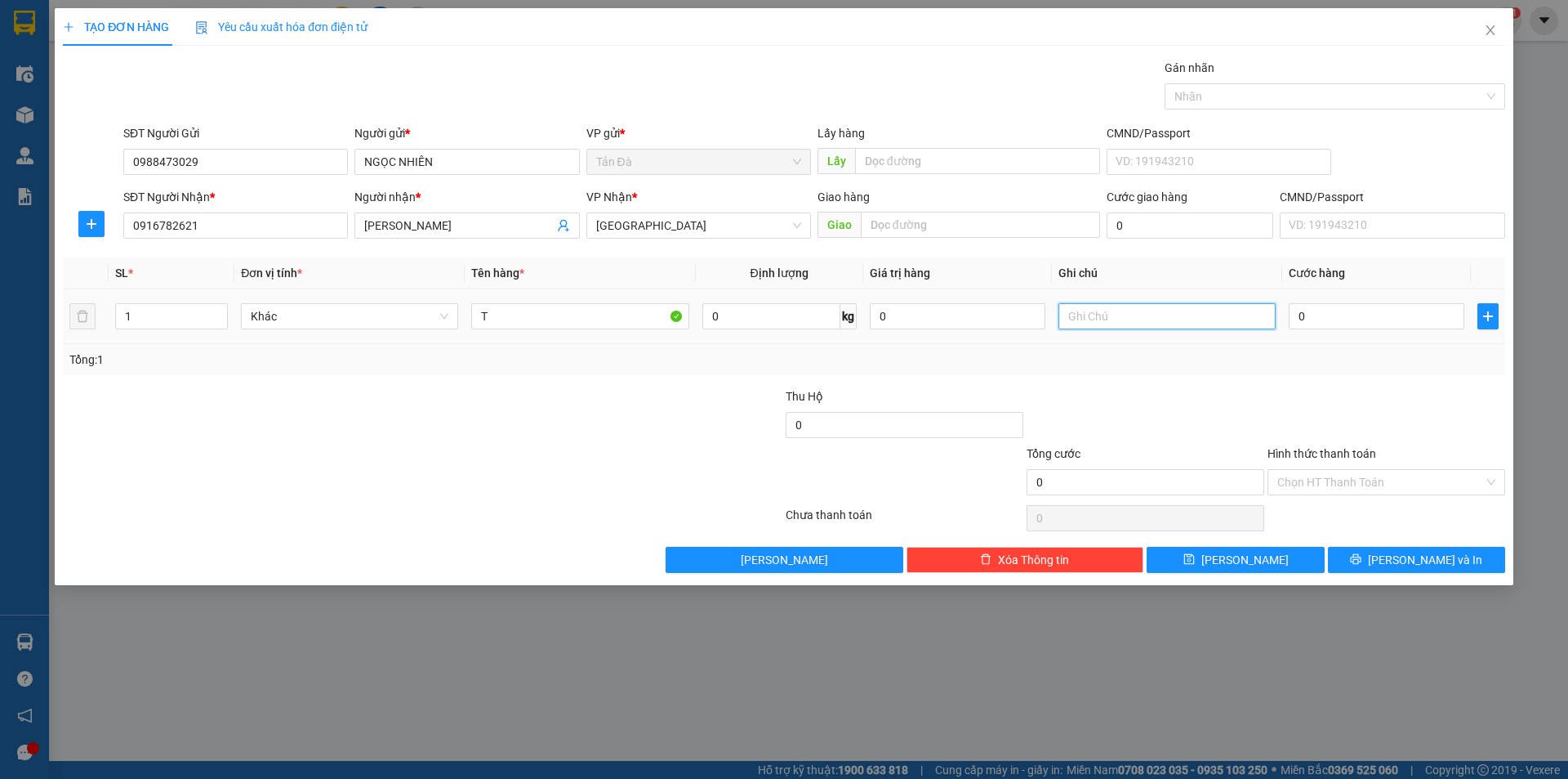
click at [1129, 319] on input "text" at bounding box center [1167, 315] width 217 height 26
type input "BÔNG"
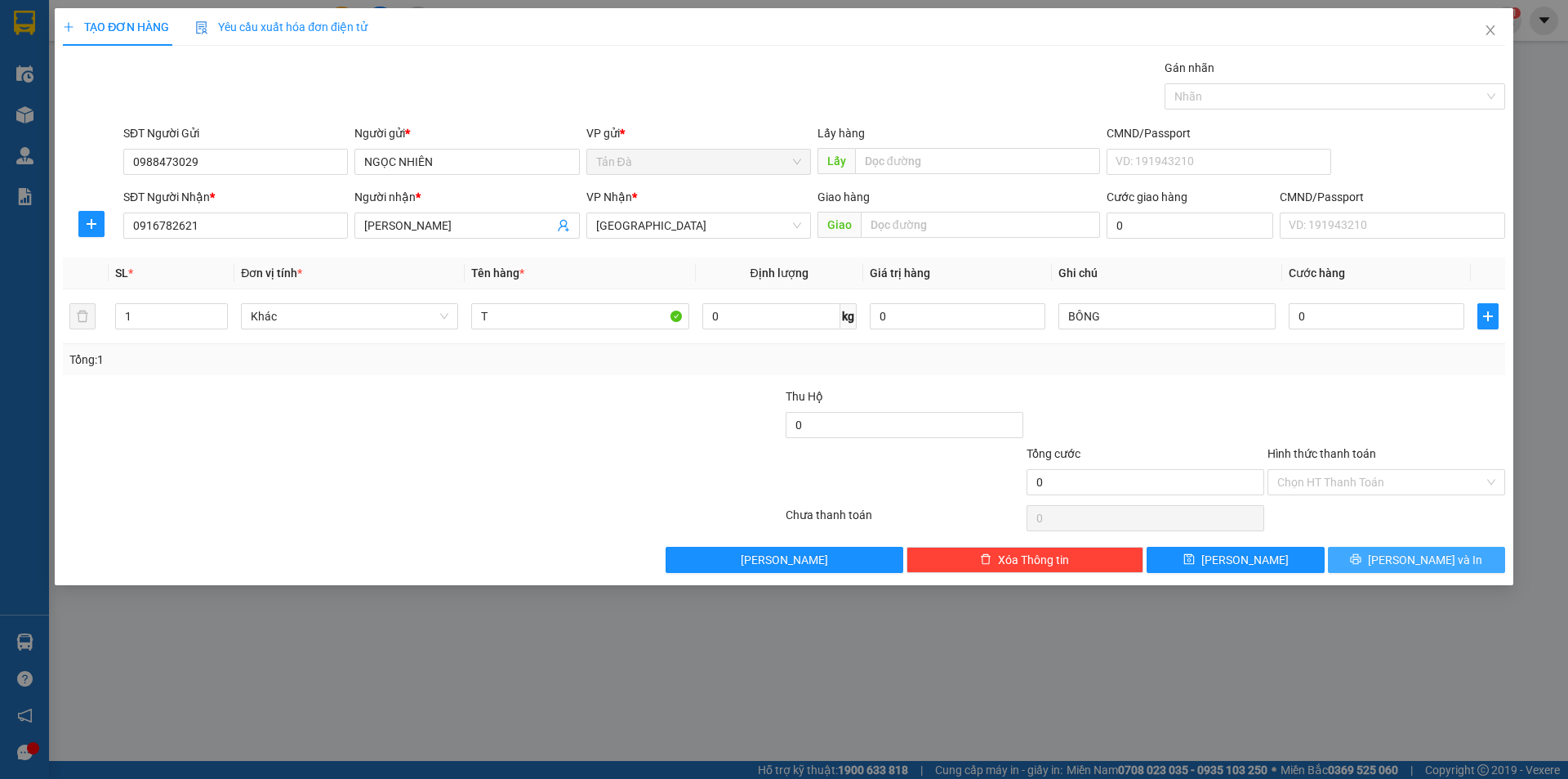
click at [1400, 552] on button "[PERSON_NAME] và In" at bounding box center [1417, 559] width 177 height 26
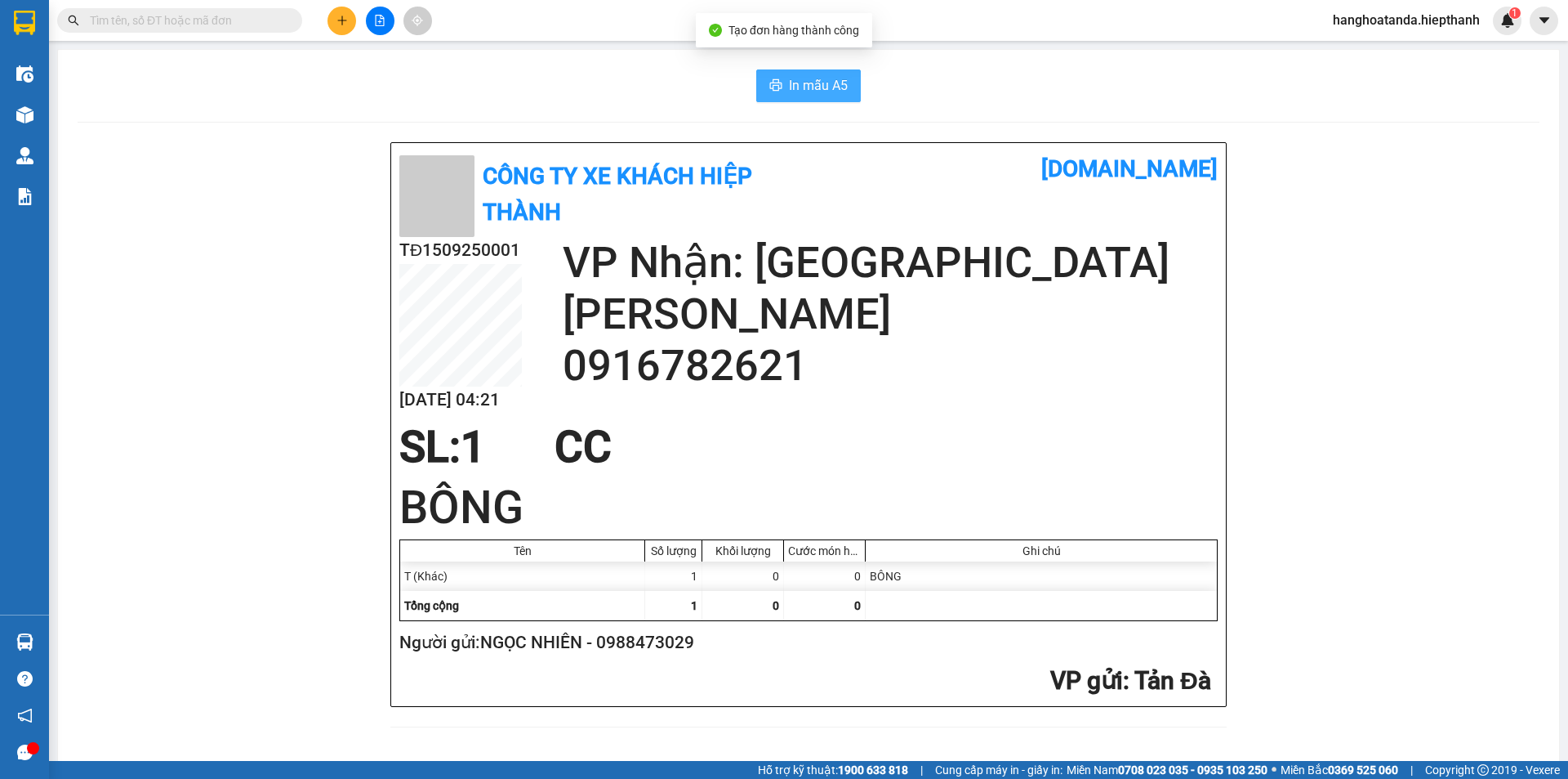
click at [802, 74] on button "In mẫu A5" at bounding box center [808, 86] width 104 height 33
